Goal: Information Seeking & Learning: Learn about a topic

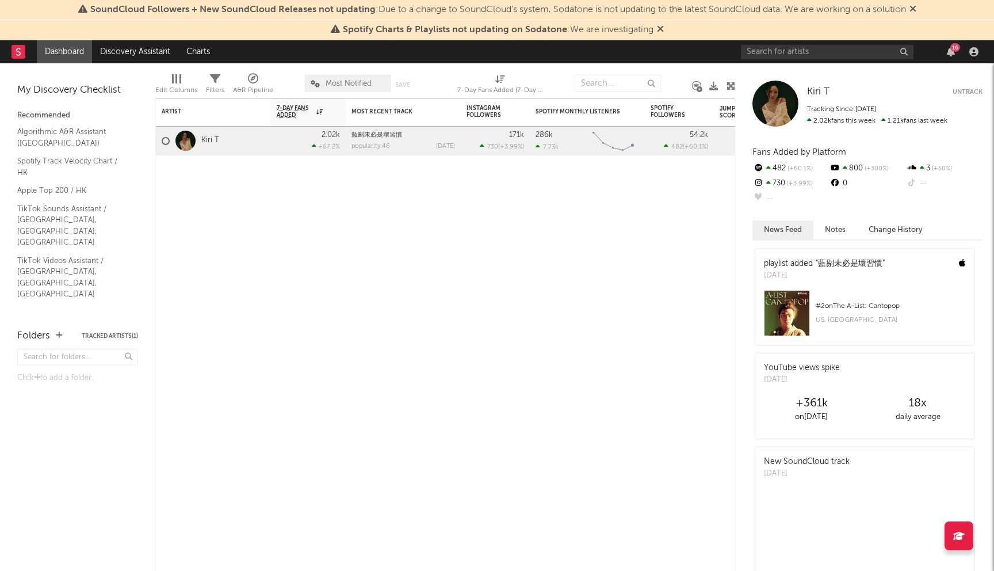
click at [192, 143] on div at bounding box center [185, 141] width 20 height 20
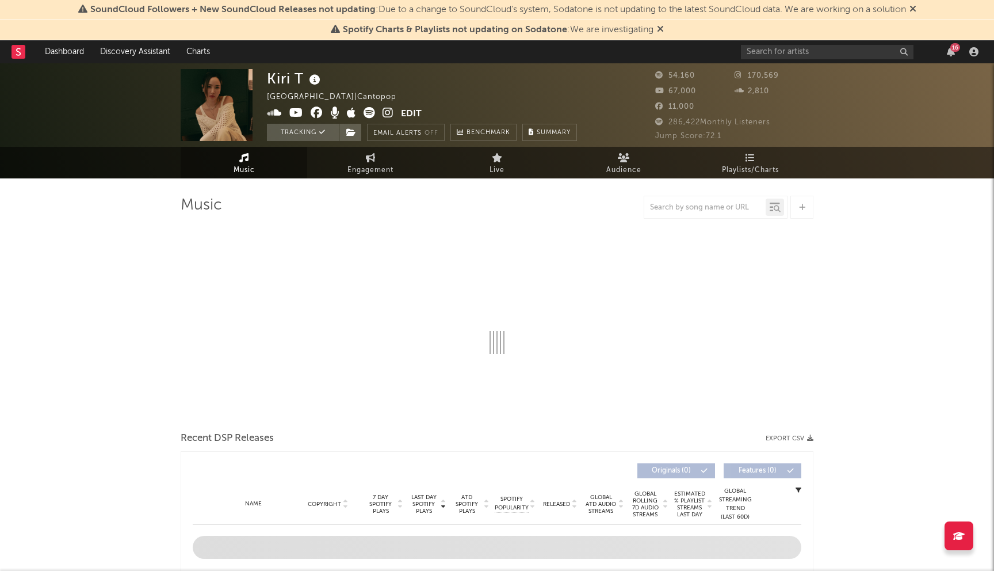
select select "6m"
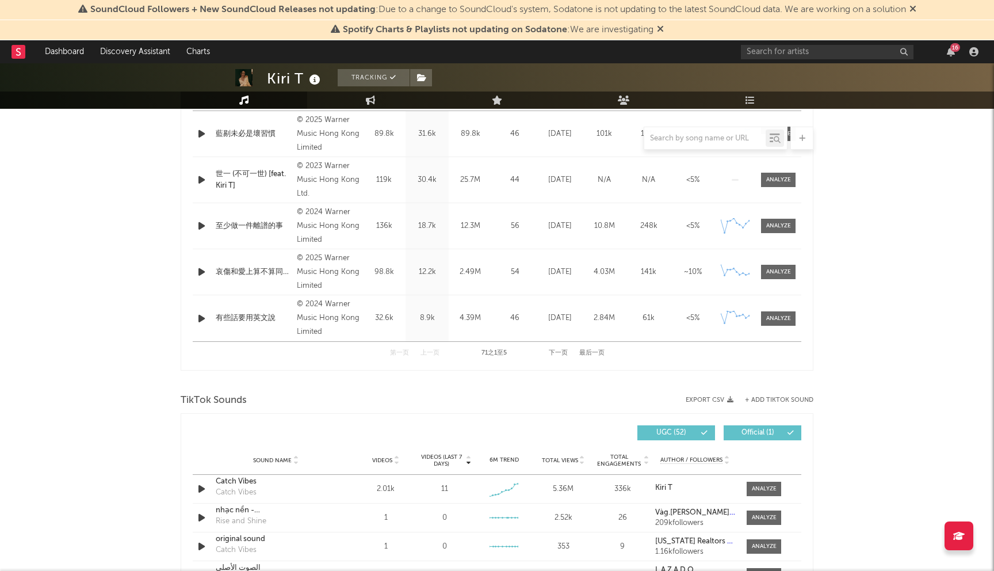
scroll to position [434, 0]
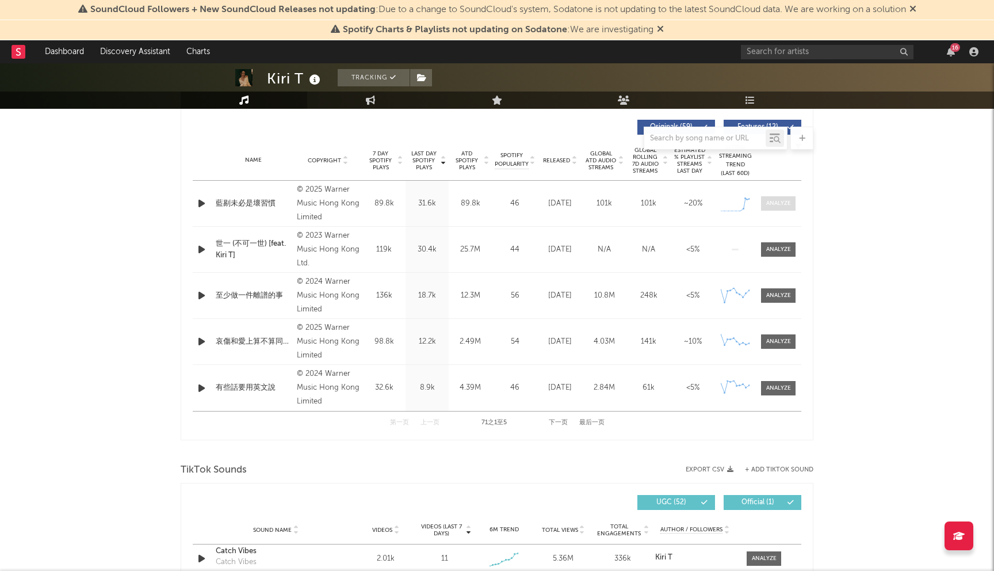
click at [781, 208] on span at bounding box center [778, 203] width 35 height 14
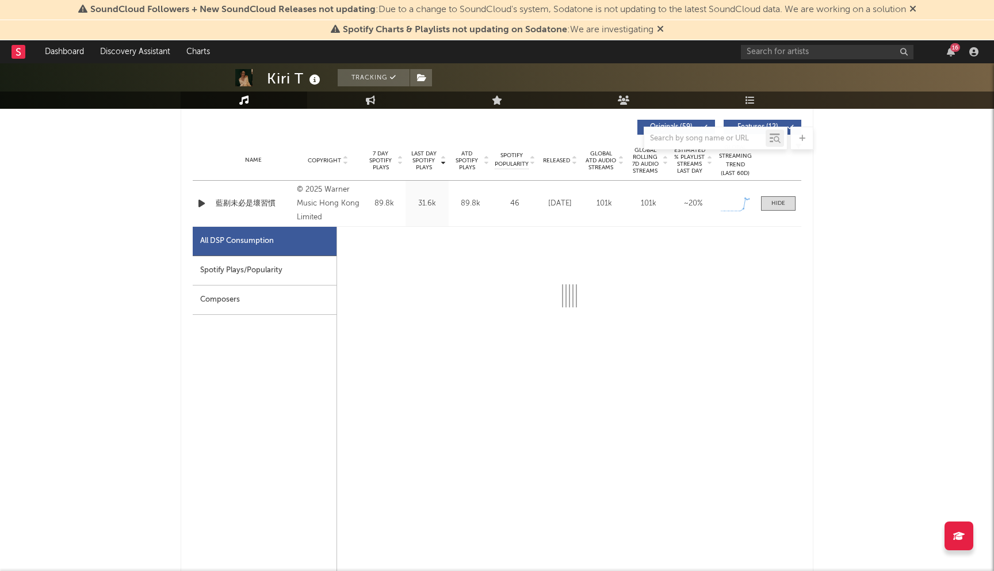
select select "1w"
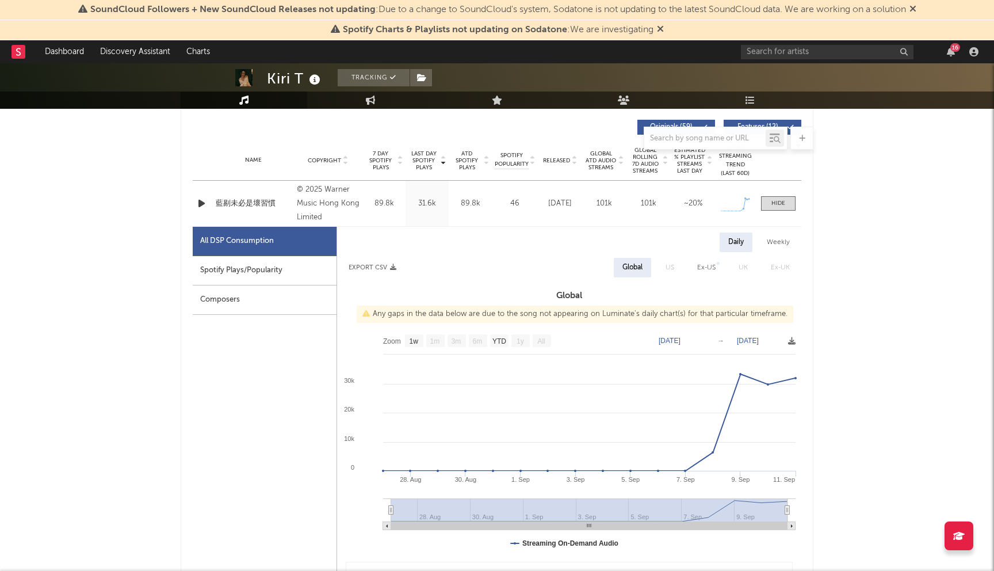
click at [308, 267] on div "Spotify Plays/Popularity" at bounding box center [265, 270] width 144 height 29
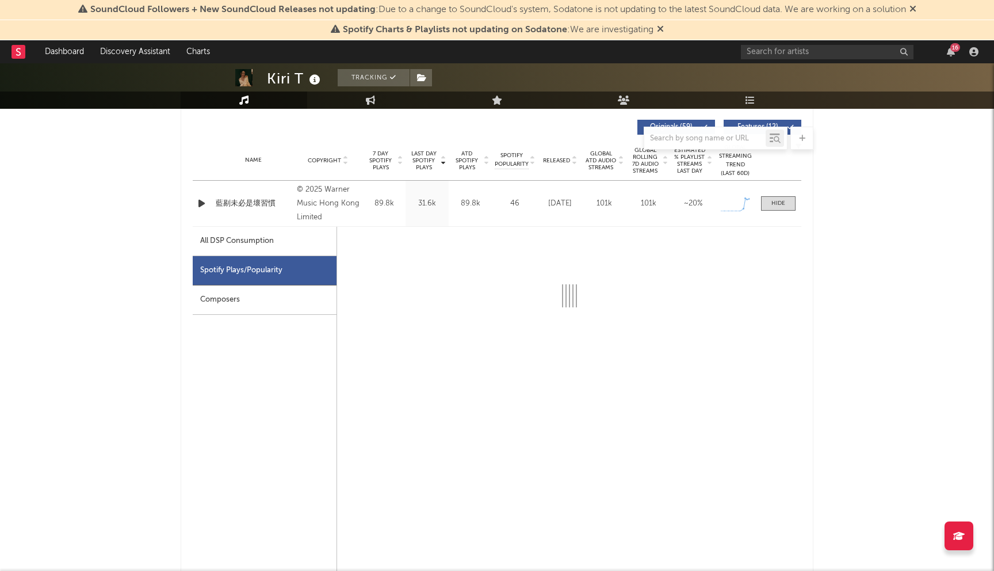
select select "1w"
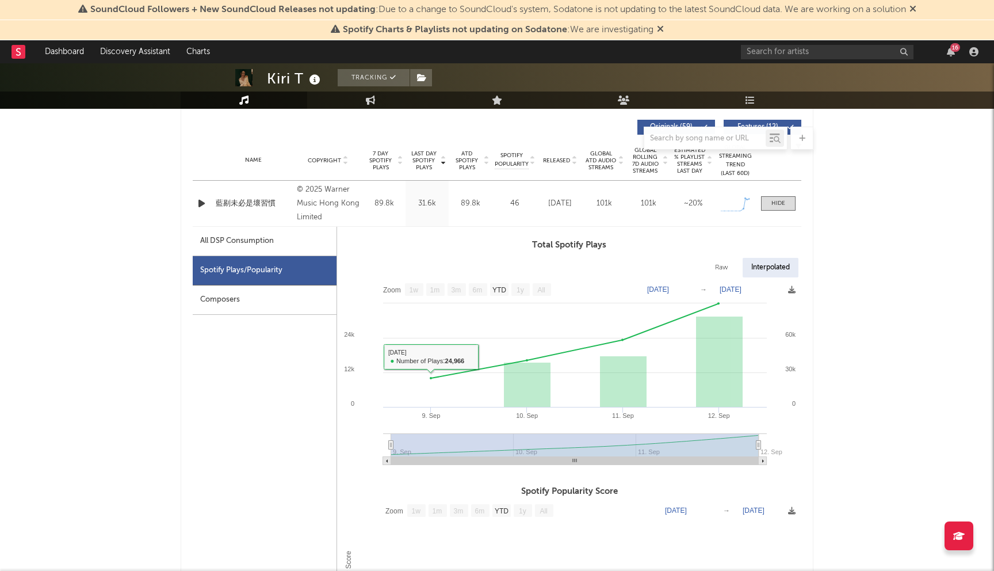
click at [306, 239] on div "All DSP Consumption" at bounding box center [265, 241] width 144 height 29
select select "1w"
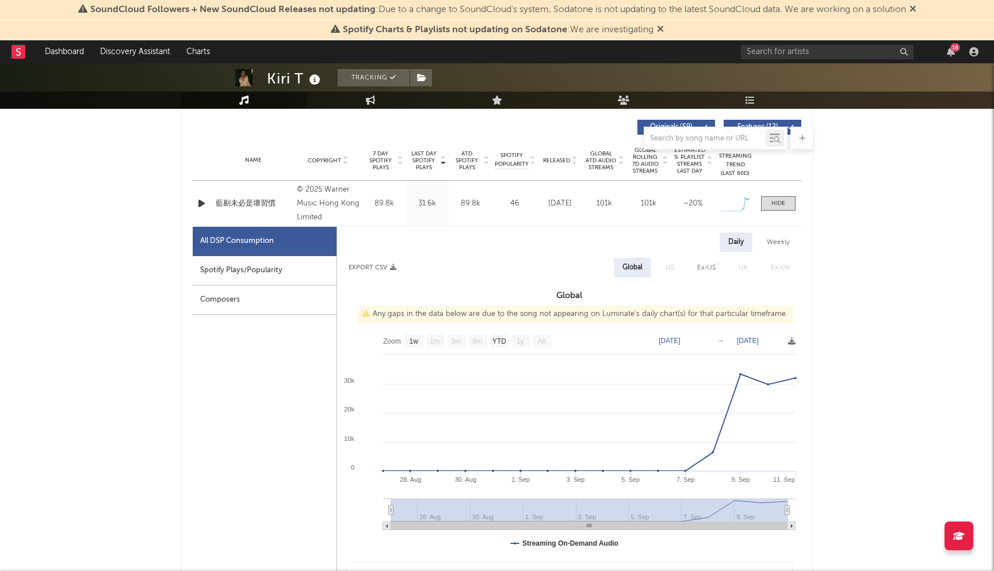
click at [255, 275] on div "Spotify Plays/Popularity" at bounding box center [265, 270] width 144 height 29
select select "1w"
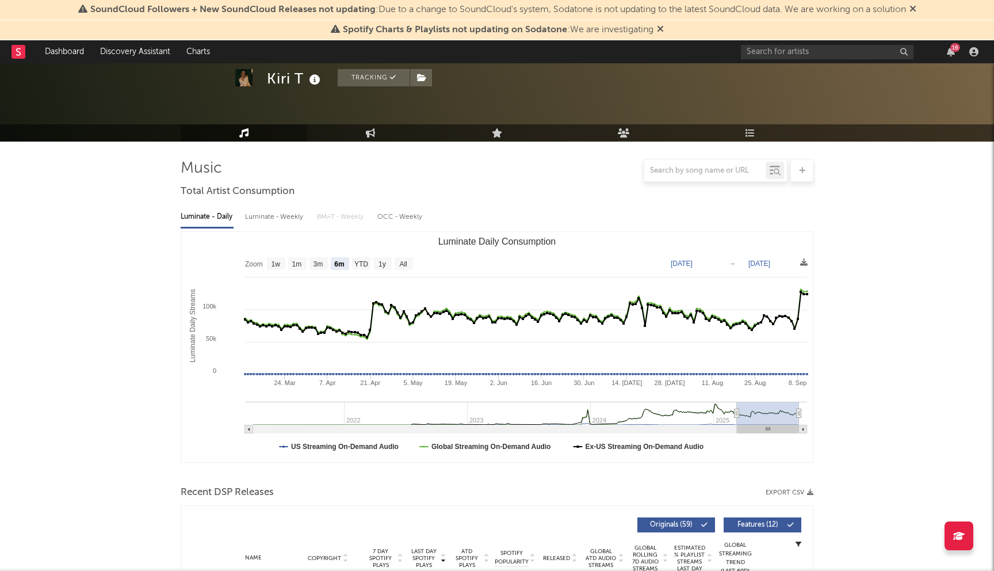
scroll to position [0, 0]
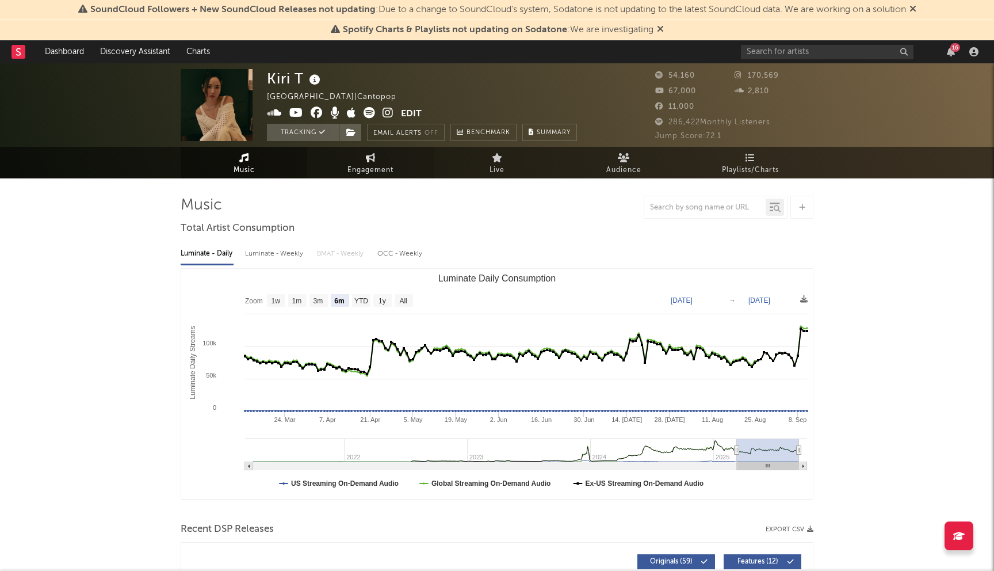
click at [376, 155] on link "Engagement" at bounding box center [370, 163] width 127 height 32
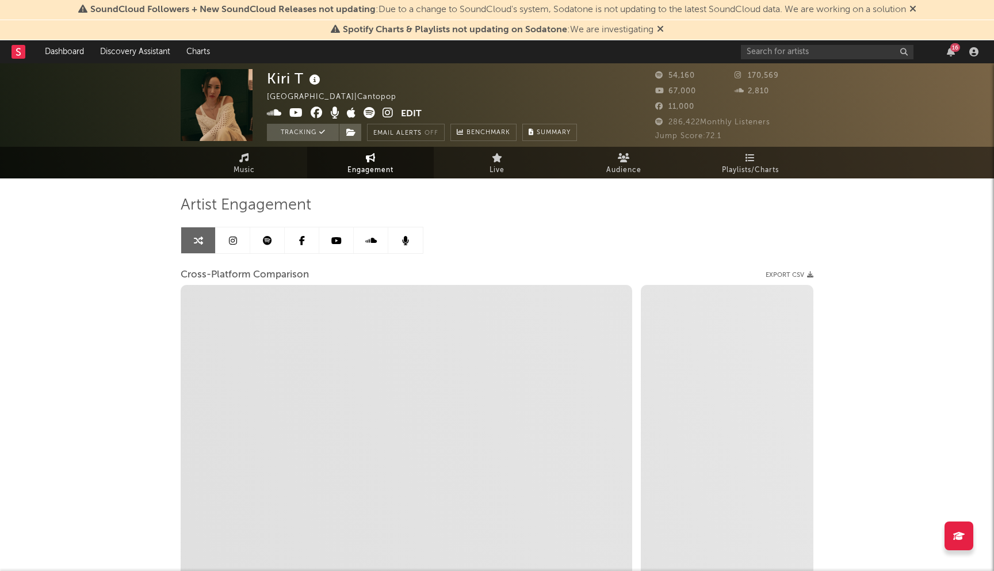
select select "1w"
click at [236, 241] on icon at bounding box center [233, 240] width 8 height 9
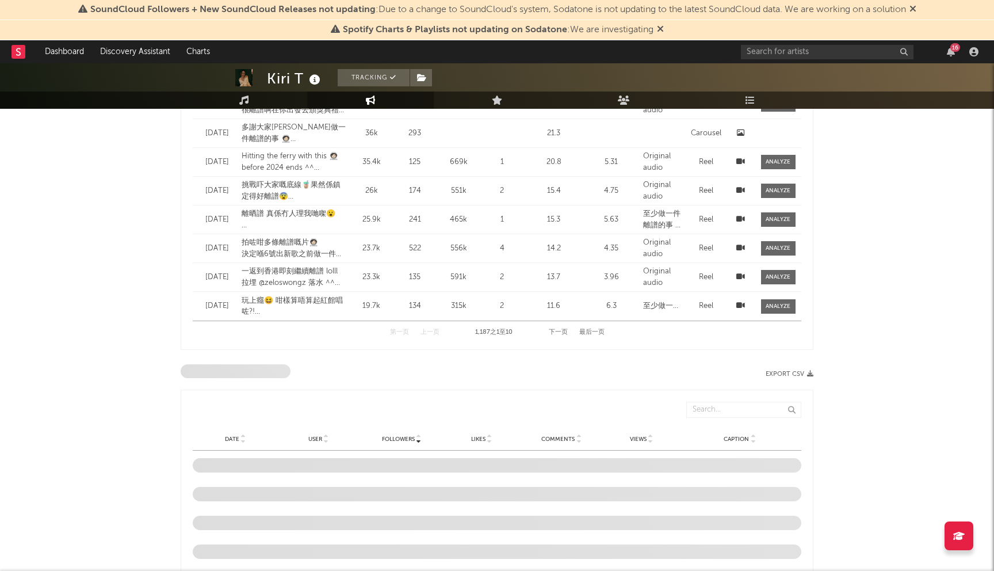
select select "6m"
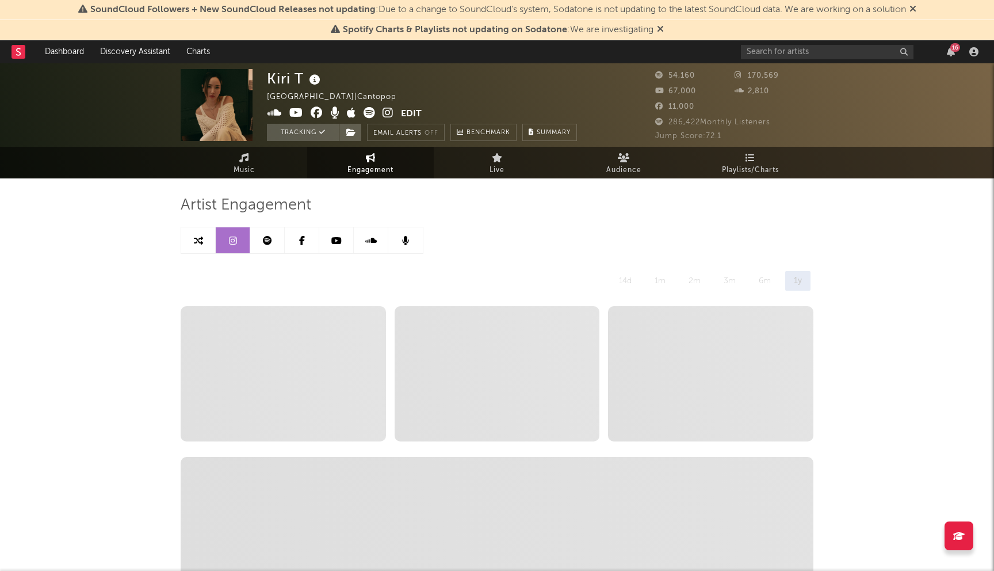
click at [266, 233] on link at bounding box center [267, 240] width 35 height 26
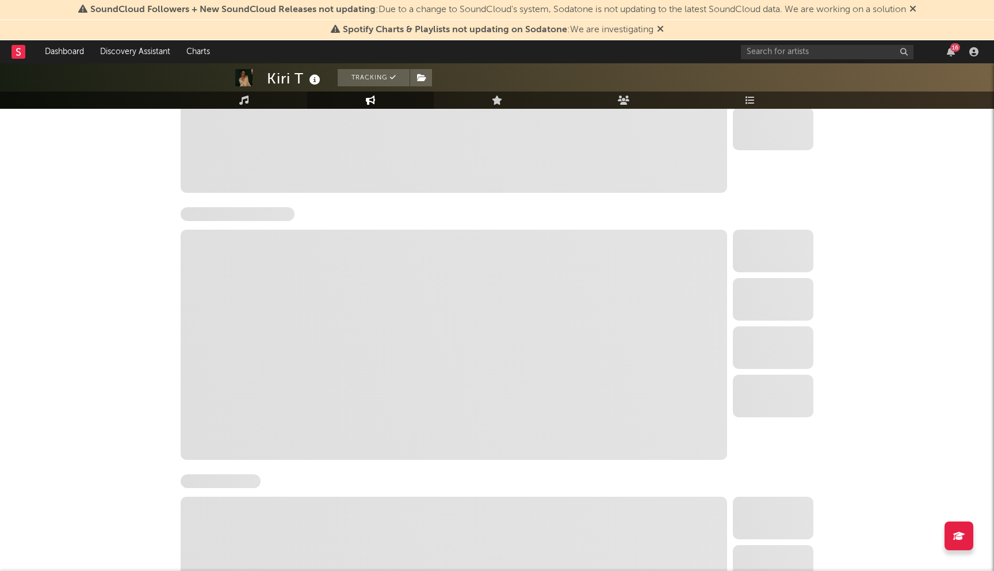
scroll to position [388, 0]
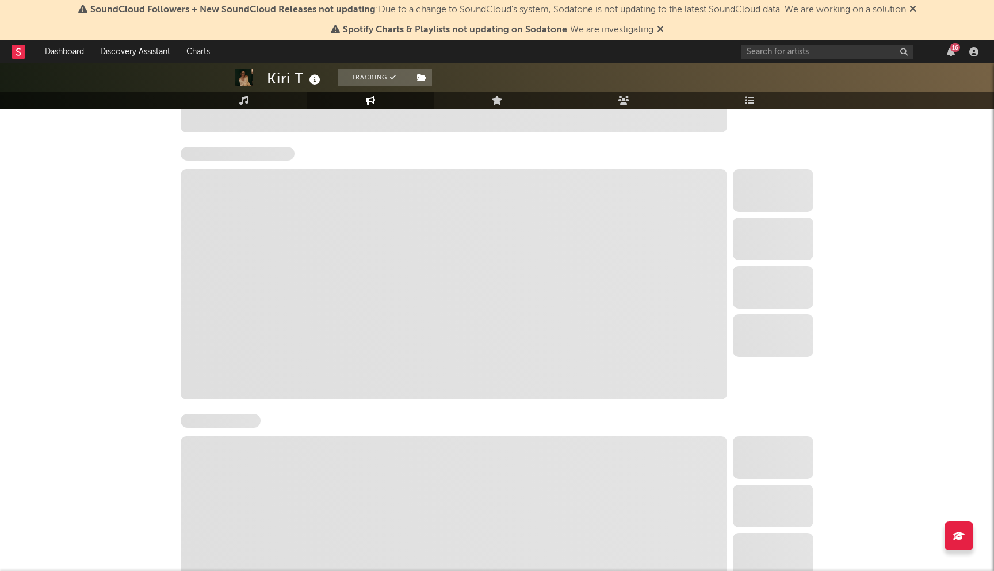
select select "6m"
select select "1w"
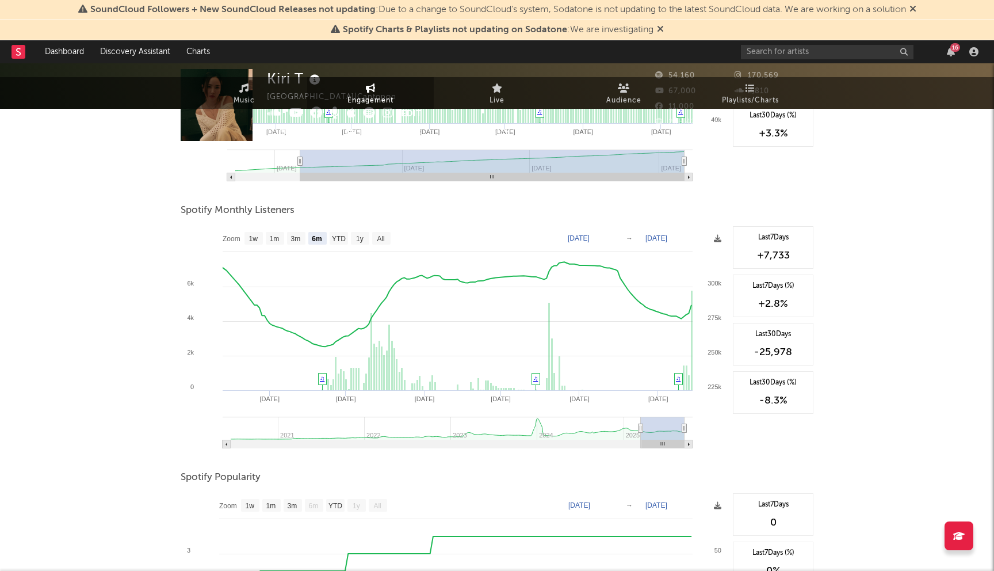
scroll to position [0, 0]
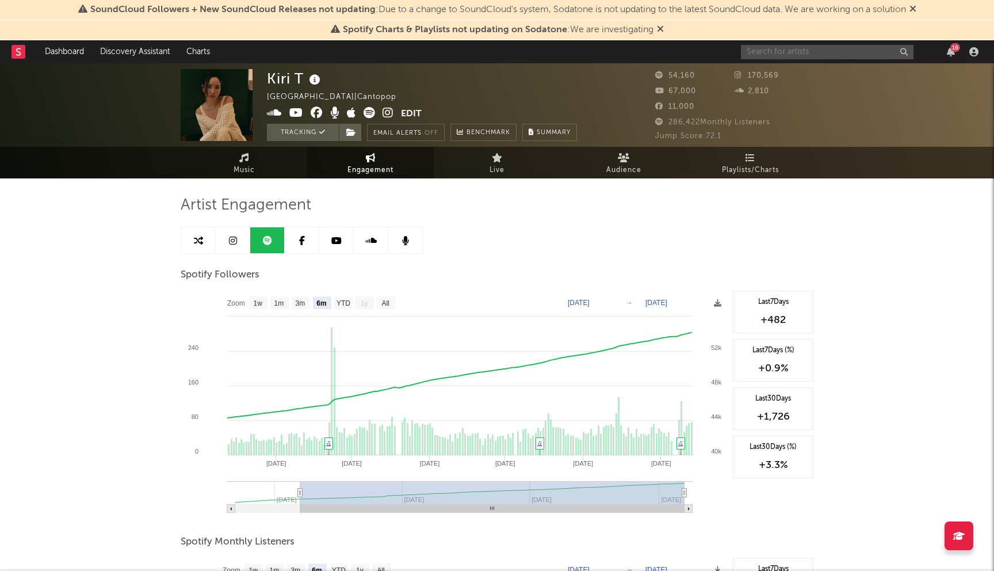
click at [796, 48] on input "text" at bounding box center [827, 52] width 173 height 14
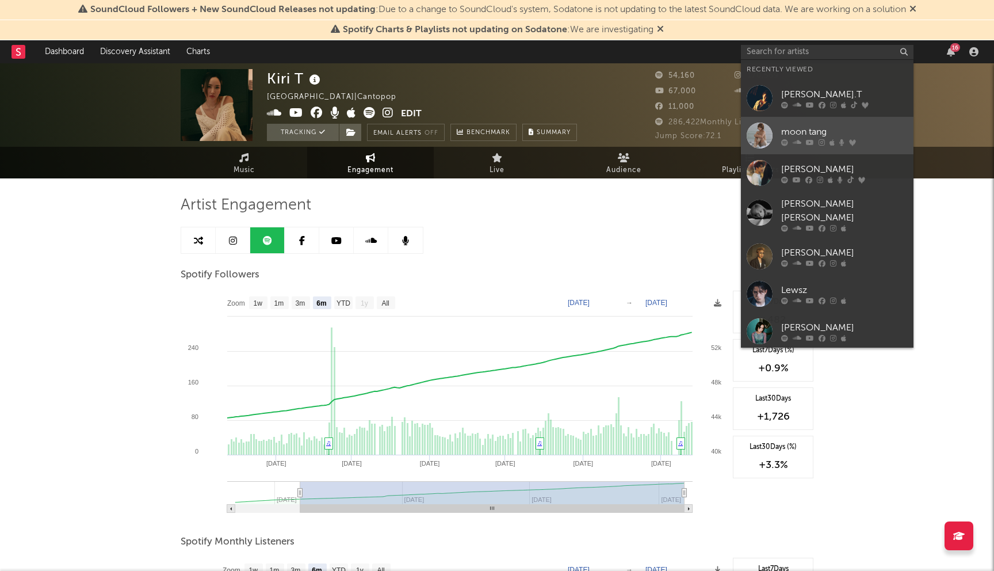
click at [823, 128] on div "moon tang" at bounding box center [844, 132] width 127 height 14
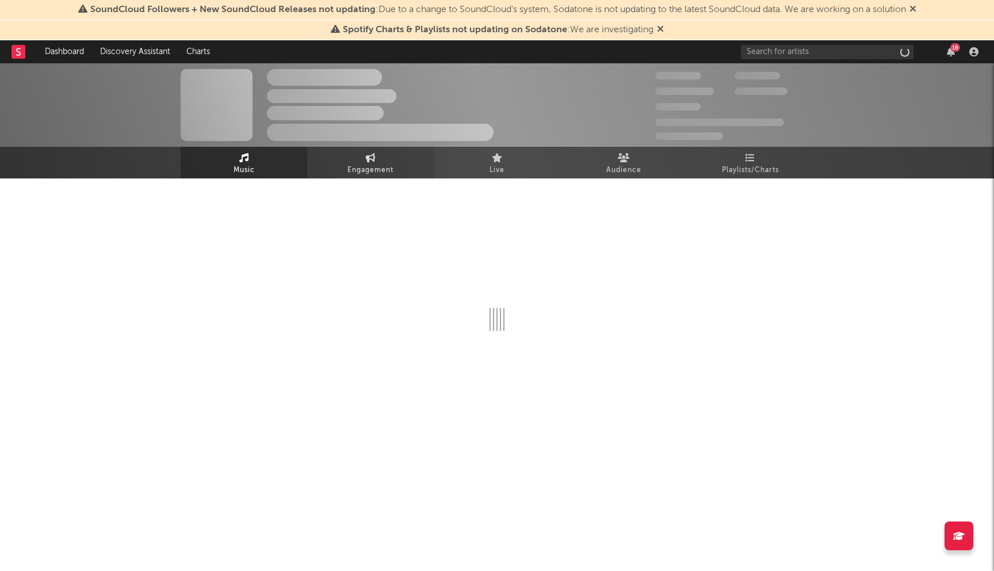
click at [407, 166] on link "Engagement" at bounding box center [370, 163] width 127 height 32
select select "1w"
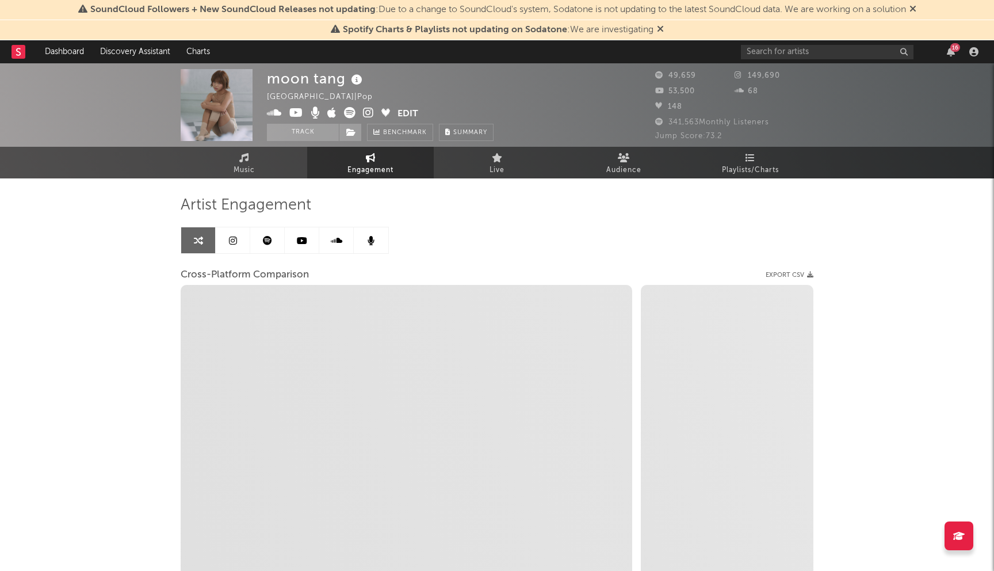
click at [260, 241] on link at bounding box center [267, 240] width 35 height 26
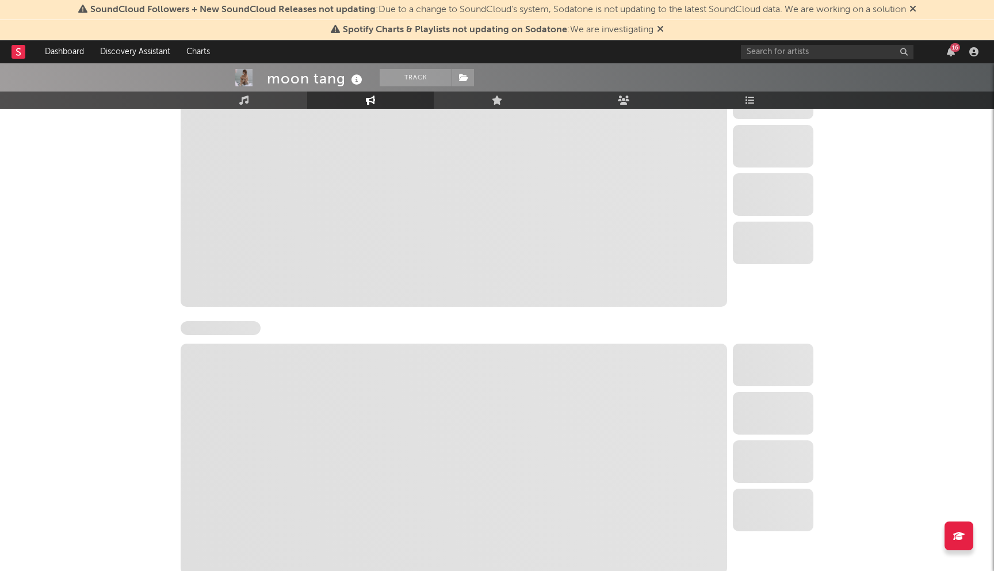
select select "6m"
select select "1w"
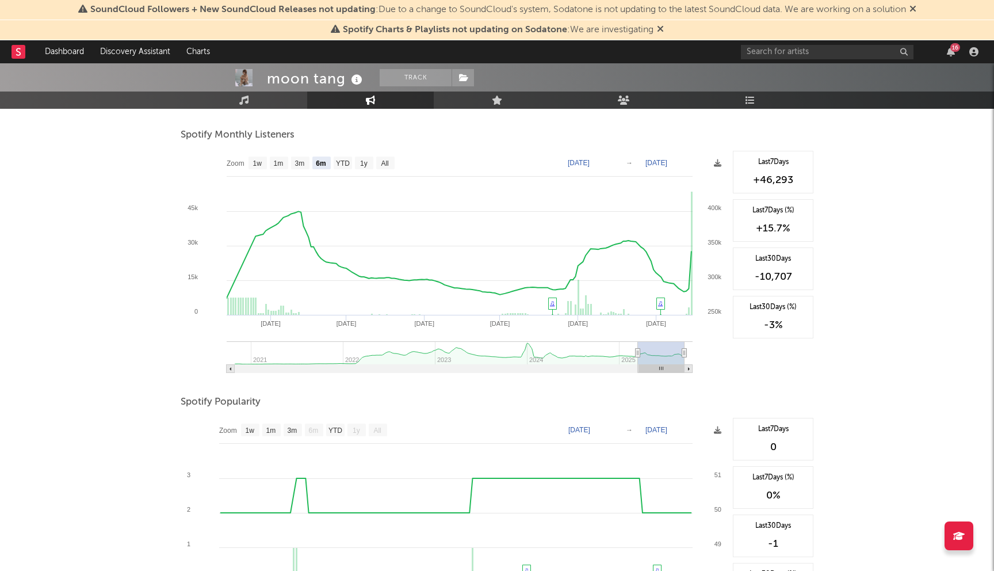
scroll to position [387, 0]
